Goal: Transaction & Acquisition: Purchase product/service

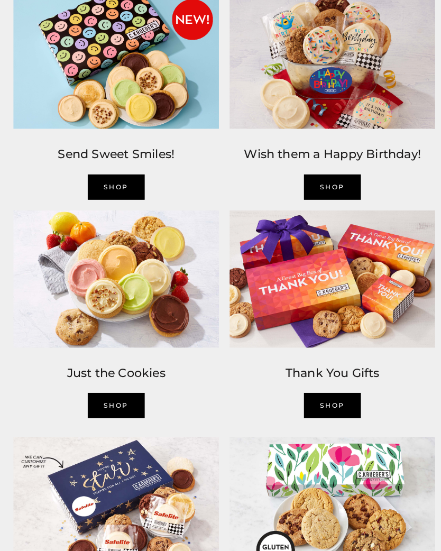
scroll to position [757, 0]
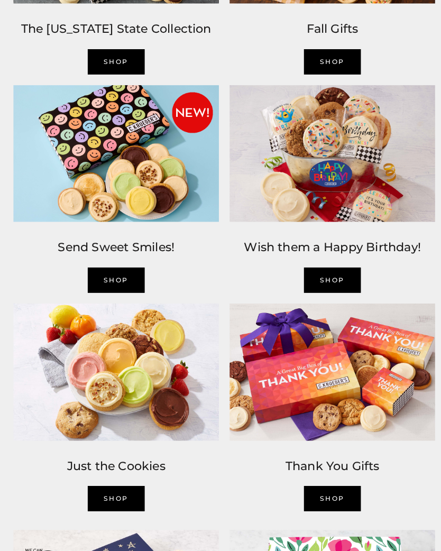
click at [124, 476] on div "Just the Cookies SHOP" at bounding box center [114, 474] width 213 height 70
click at [119, 493] on link "SHOP" at bounding box center [114, 490] width 56 height 25
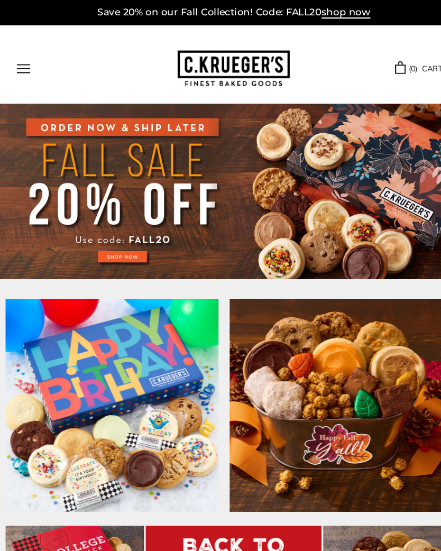
scroll to position [0, 0]
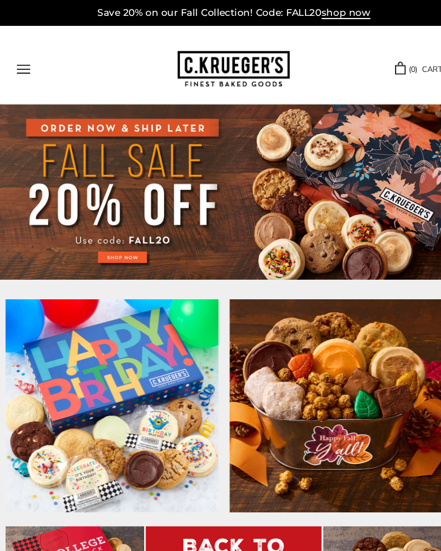
click at [152, 195] on img at bounding box center [220, 182] width 441 height 166
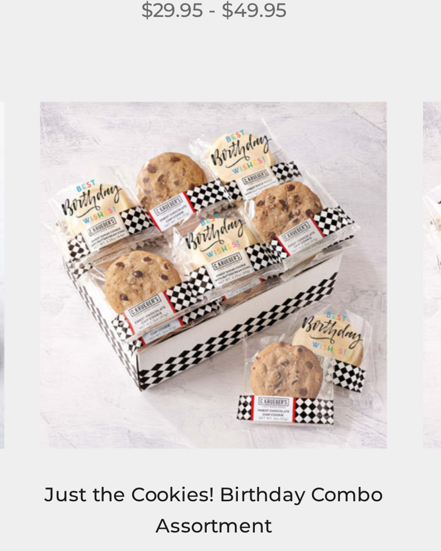
scroll to position [576, 0]
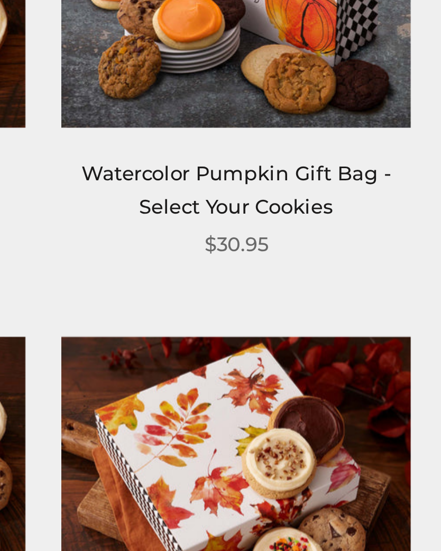
click at [302, 310] on link "Watercolor Pumpkin Gift Bag - Select Your Cookies" at bounding box center [356, 320] width 109 height 20
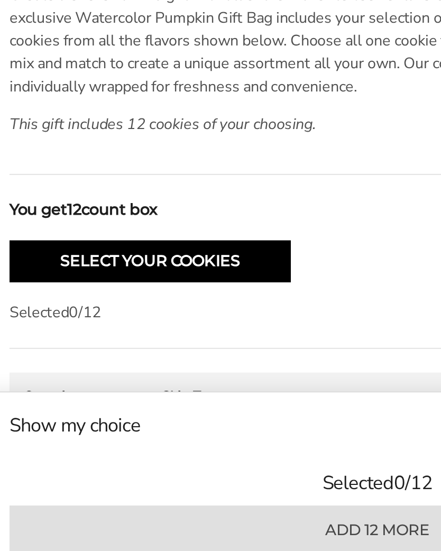
scroll to position [470, 0]
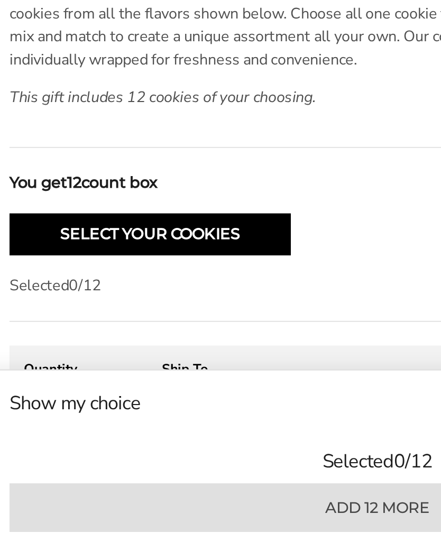
click at [159, 364] on button "Select Your Cookies" at bounding box center [94, 375] width 157 height 23
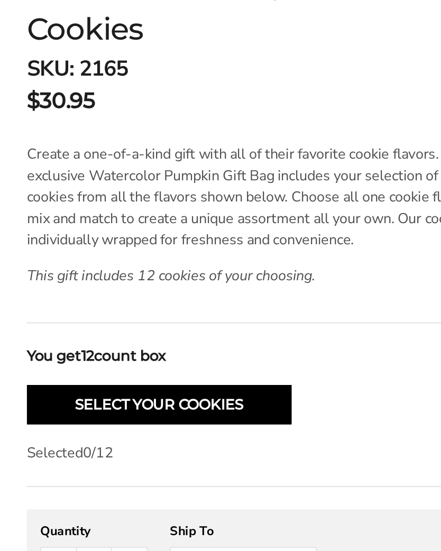
scroll to position [599, 0]
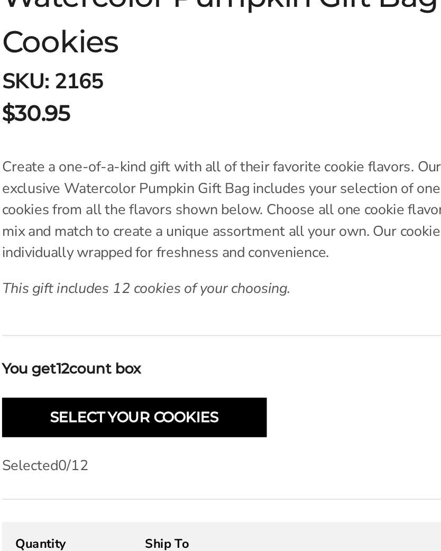
click at [257, 168] on p "This gift includes 12 cookies of your choosing." at bounding box center [160, 170] width 289 height 13
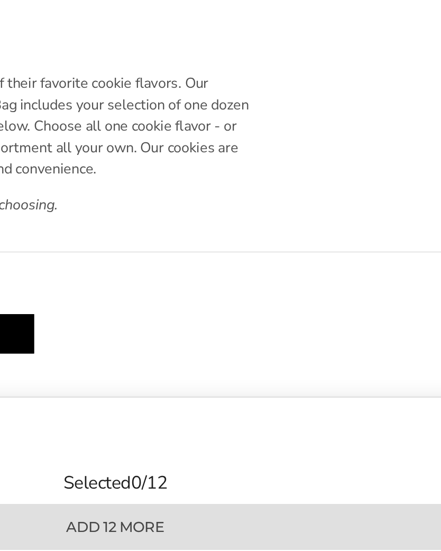
scroll to position [436, 0]
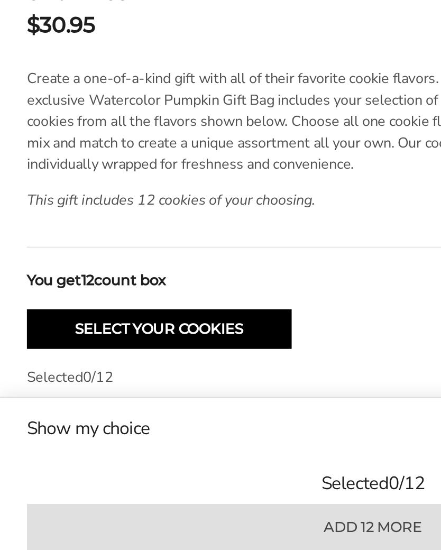
click at [234, 187] on div "**********" at bounding box center [221, 370] width 410 height 482
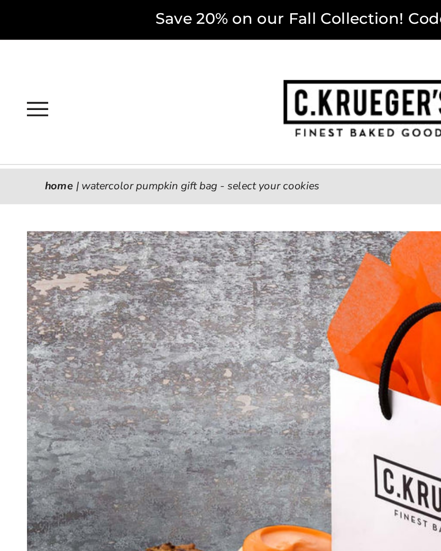
scroll to position [0, 0]
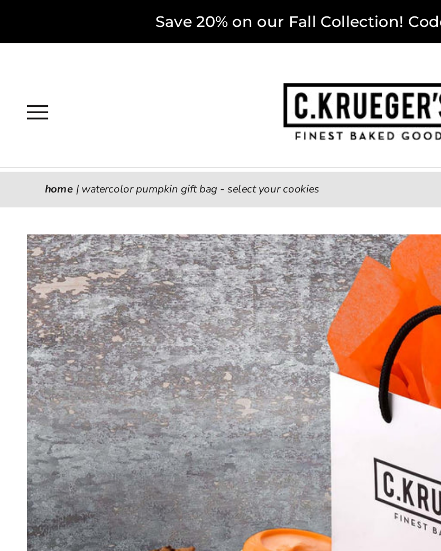
click at [29, 68] on button "Open navigation" at bounding box center [22, 66] width 13 height 9
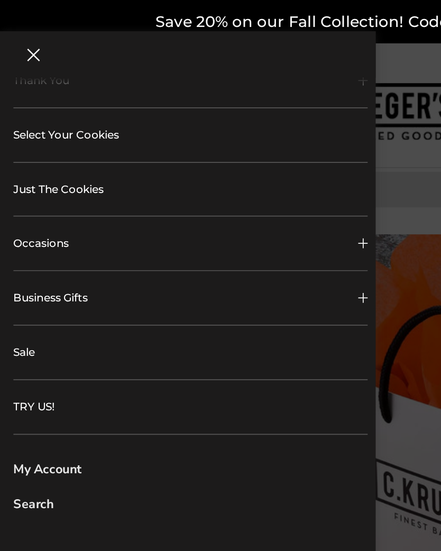
scroll to position [228, 0]
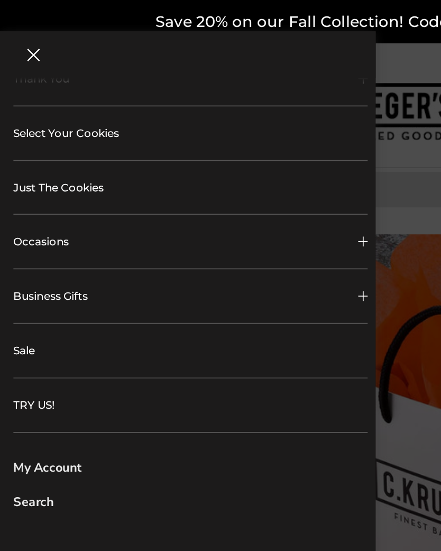
click at [84, 82] on link "Select Your Cookies" at bounding box center [113, 79] width 210 height 32
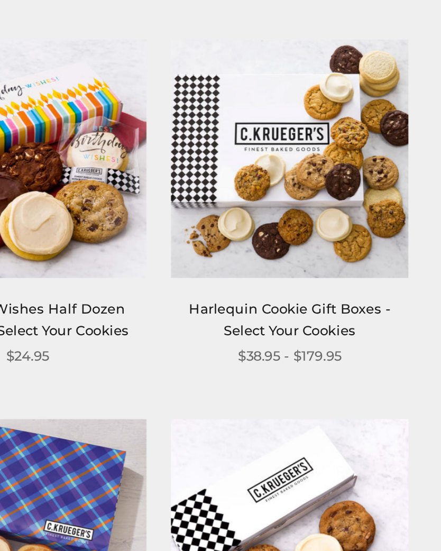
scroll to position [975, 0]
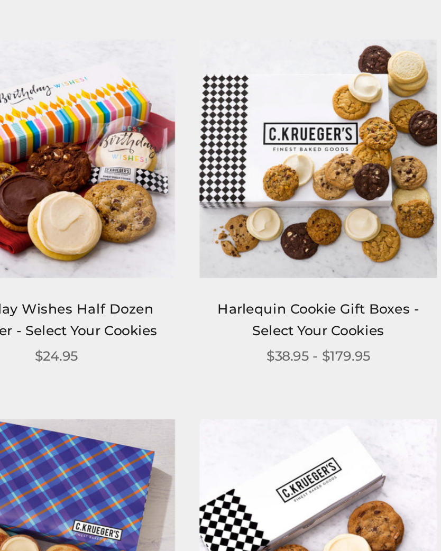
click at [194, 159] on link "Harlequin Cookie Gift Boxes - Select Your Cookies" at bounding box center [220, 166] width 104 height 20
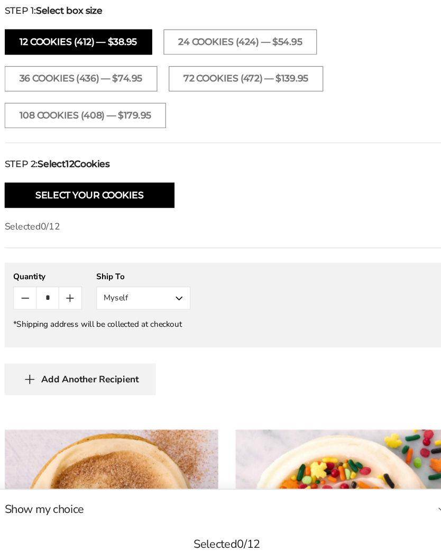
scroll to position [771, 0]
